Goal: Navigation & Orientation: Find specific page/section

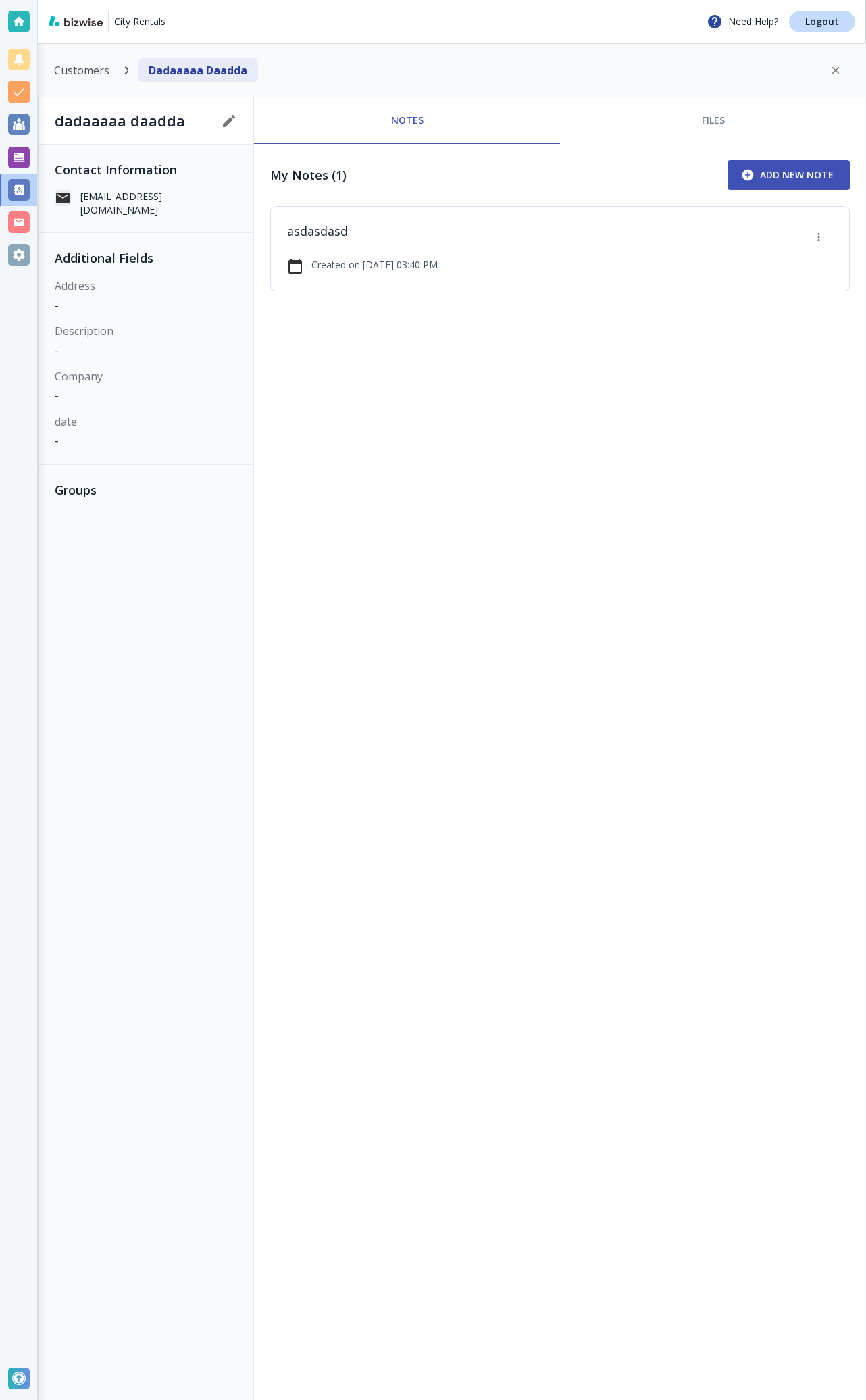
click at [702, 535] on div "Notes Files My Notes (1) Add New Note asdasdasd Created on October 05 @ 03:40 PM" at bounding box center [560, 748] width 612 height 1303
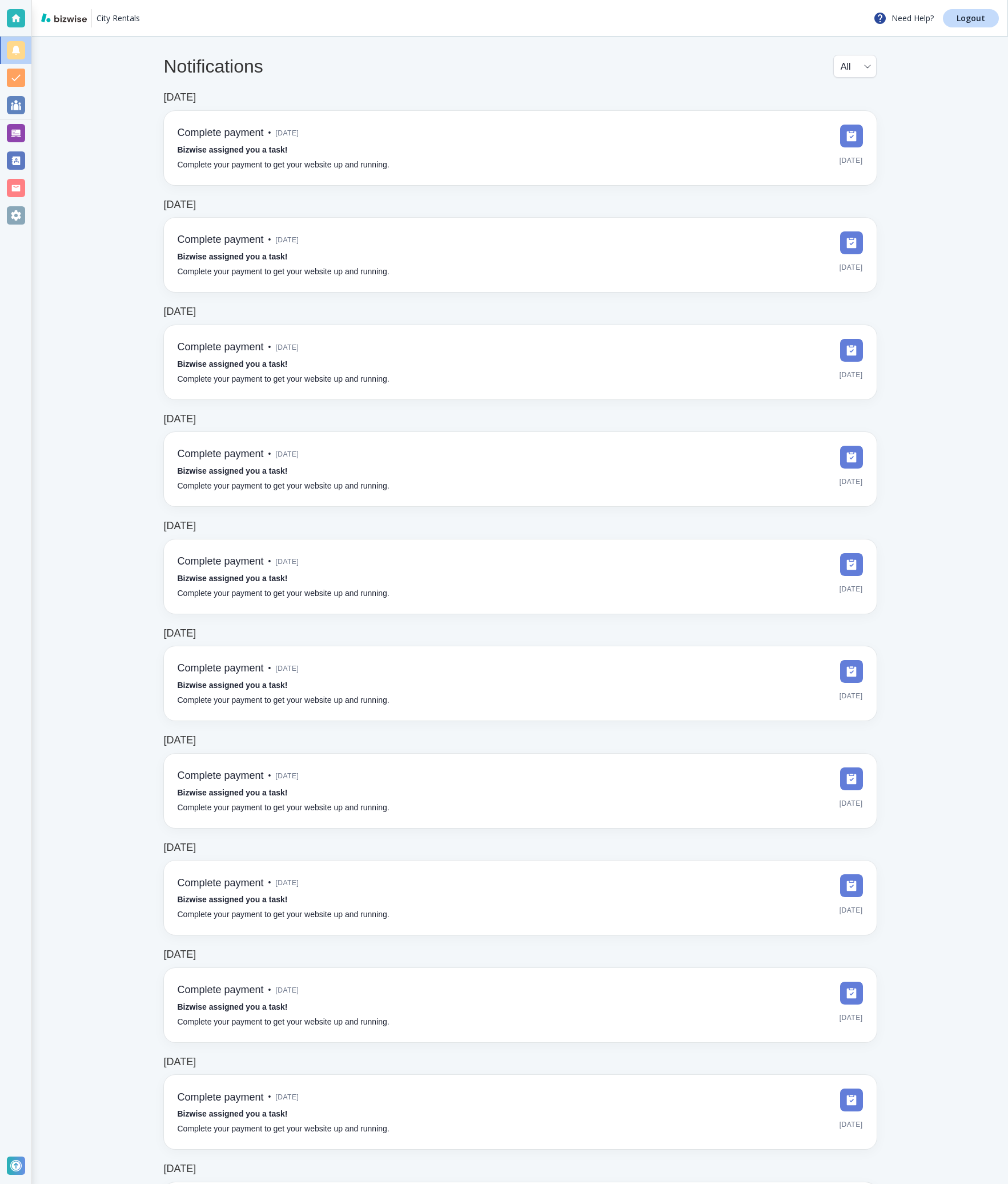
click at [11, 107] on div at bounding box center [16, 105] width 18 height 18
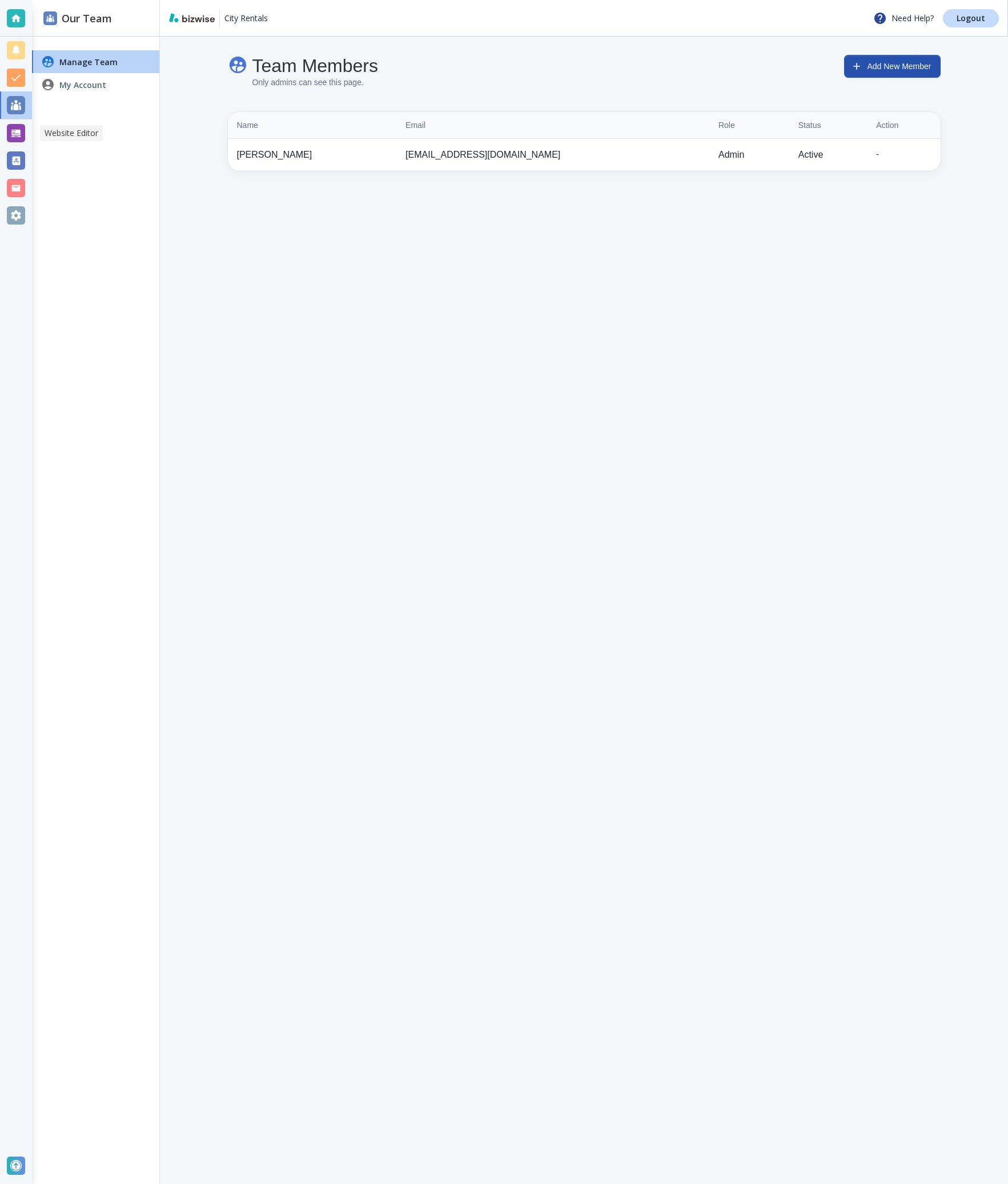
click at [3, 130] on div at bounding box center [16, 133] width 32 height 27
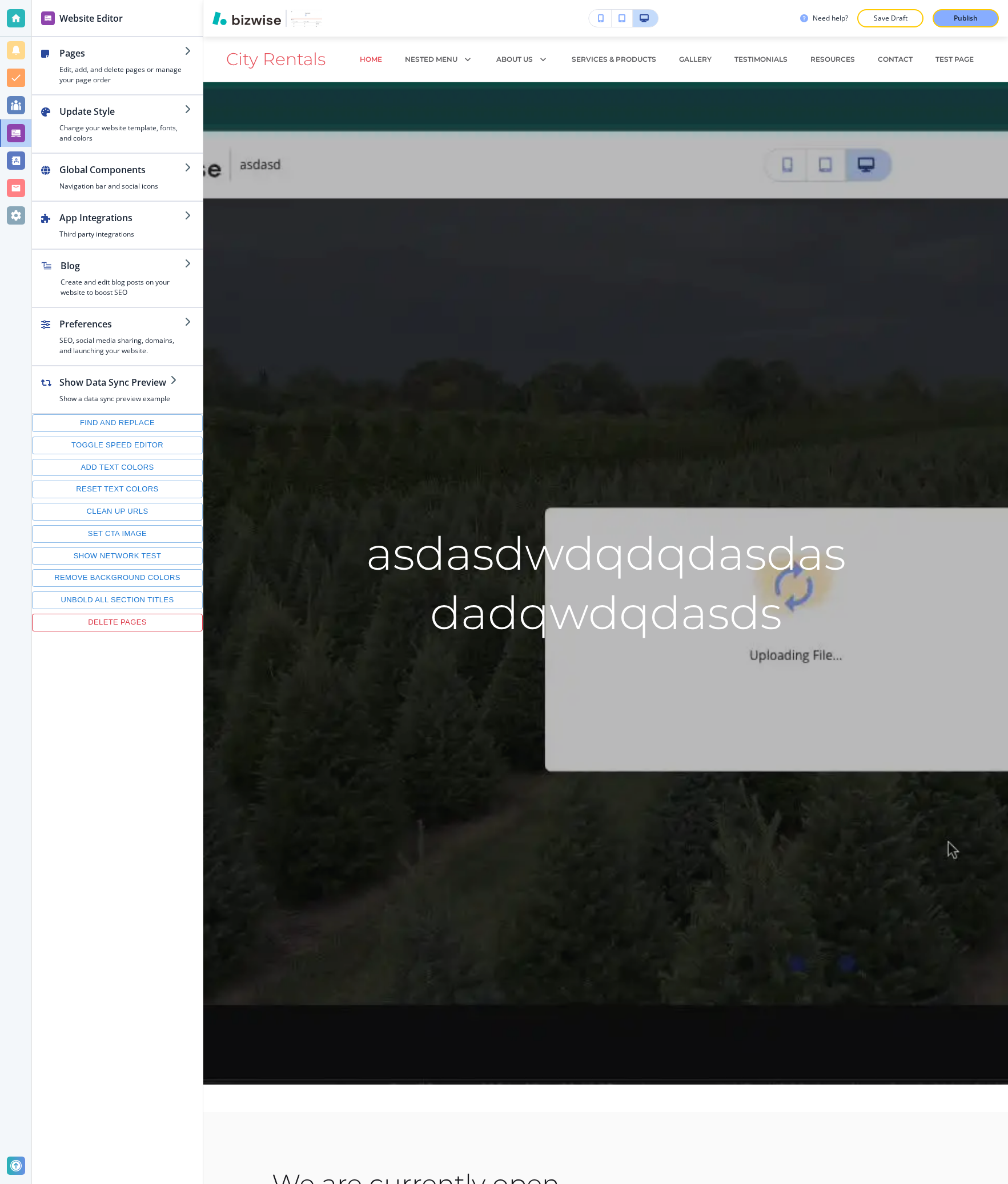
click at [27, 164] on div at bounding box center [16, 160] width 32 height 27
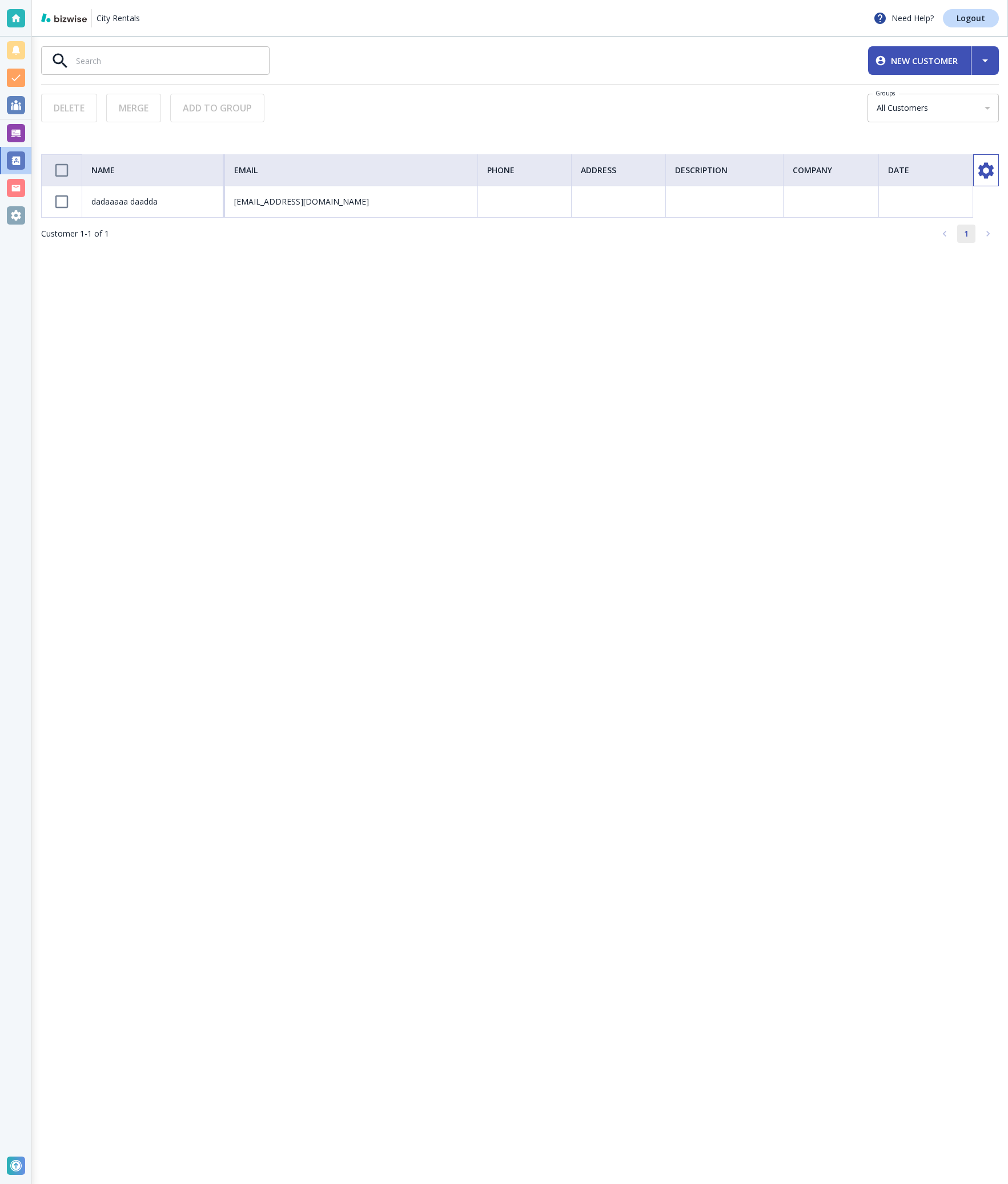
click at [149, 63] on input "text" at bounding box center [172, 61] width 193 height 19
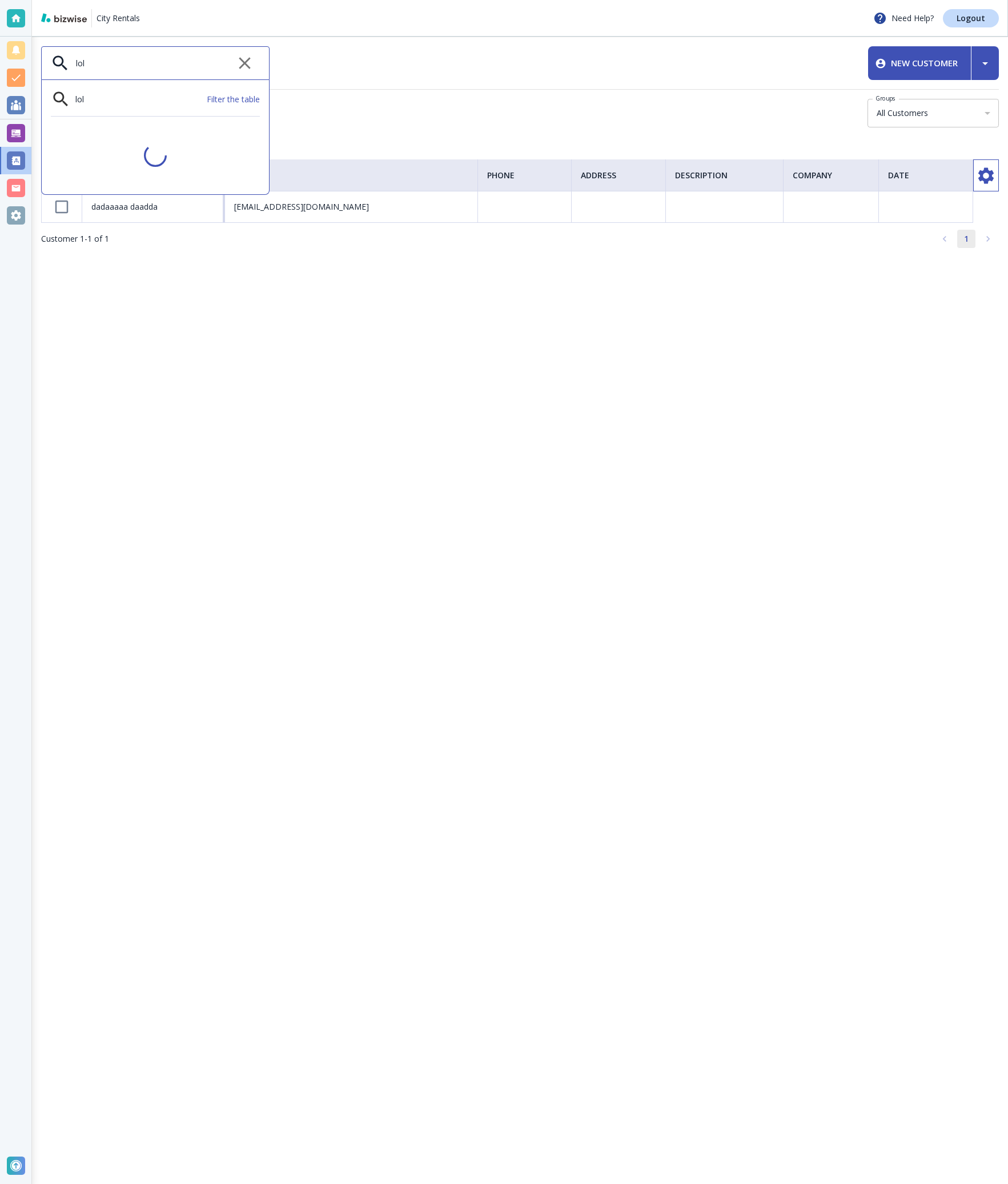
type input "lol"
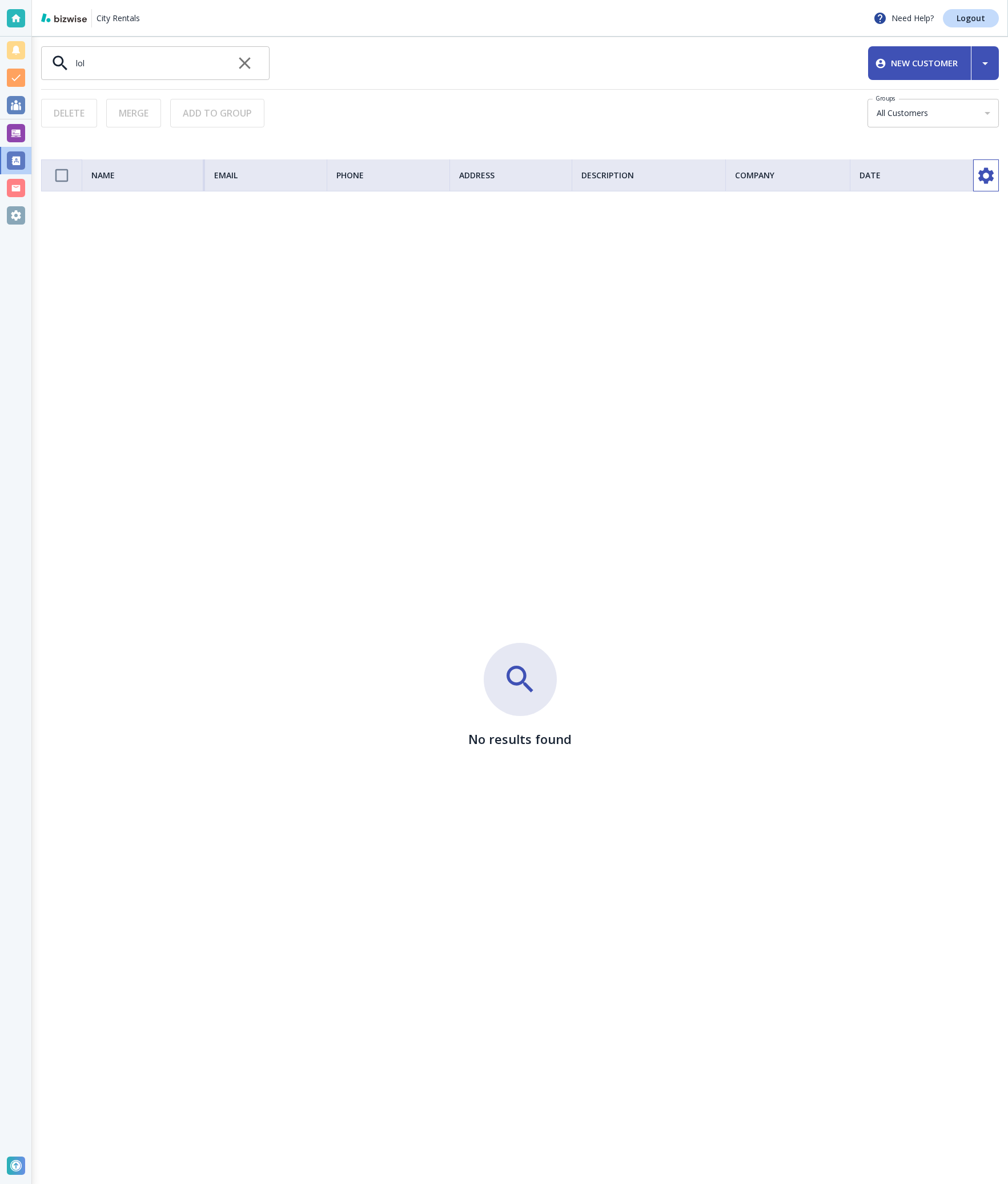
click at [940, 549] on div "No results found" at bounding box center [520, 696] width 958 height 977
